Goal: Task Accomplishment & Management: Complete application form

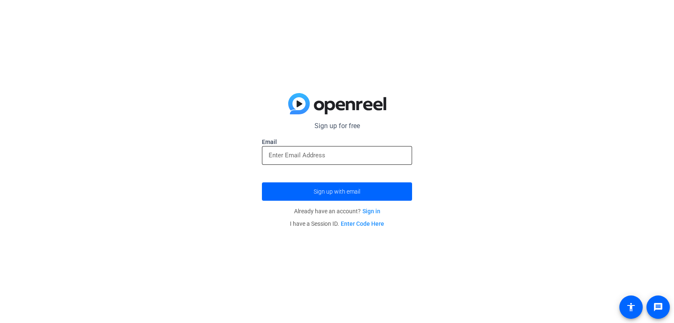
click at [344, 153] on input "email" at bounding box center [337, 155] width 137 height 10
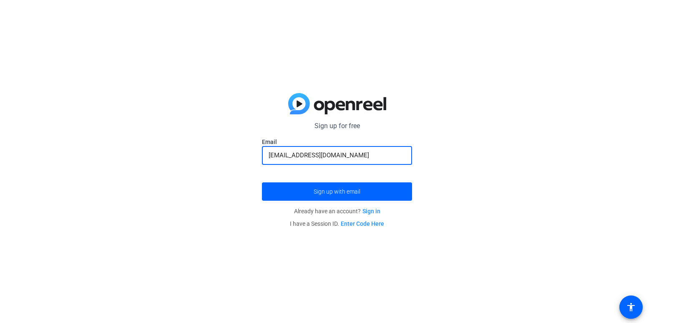
type input "[EMAIL_ADDRESS][DOMAIN_NAME]"
click at [262, 182] on button "Sign up with email" at bounding box center [337, 191] width 150 height 18
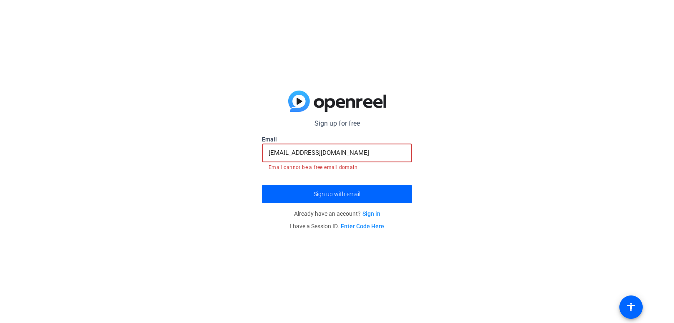
click at [322, 155] on input "[EMAIL_ADDRESS][DOMAIN_NAME]" at bounding box center [337, 153] width 137 height 10
click at [322, 155] on input "julianavalente410@gmail.com" at bounding box center [337, 153] width 137 height 10
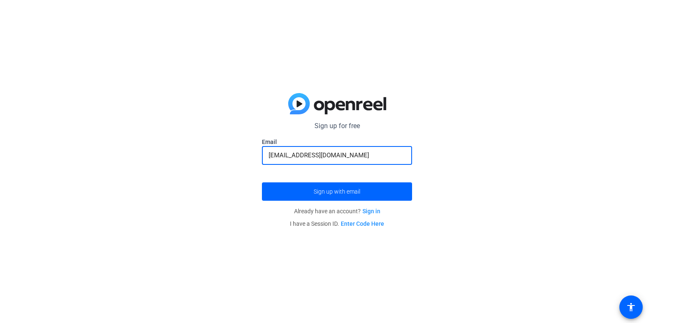
click at [262, 182] on button "Sign up with email" at bounding box center [337, 191] width 150 height 18
type input "j"
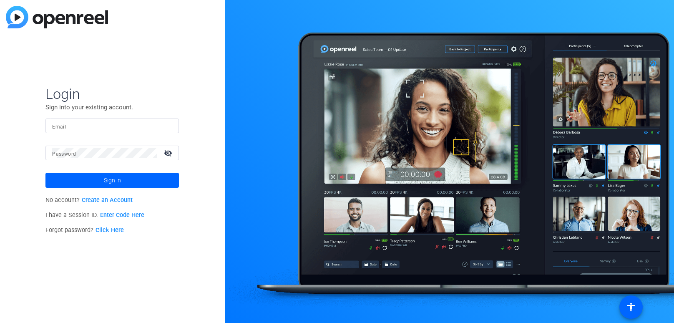
click at [86, 123] on input "Email" at bounding box center [112, 126] width 120 height 10
click at [106, 199] on link "Create an Account" at bounding box center [107, 199] width 51 height 7
